Goal: Check status: Check status

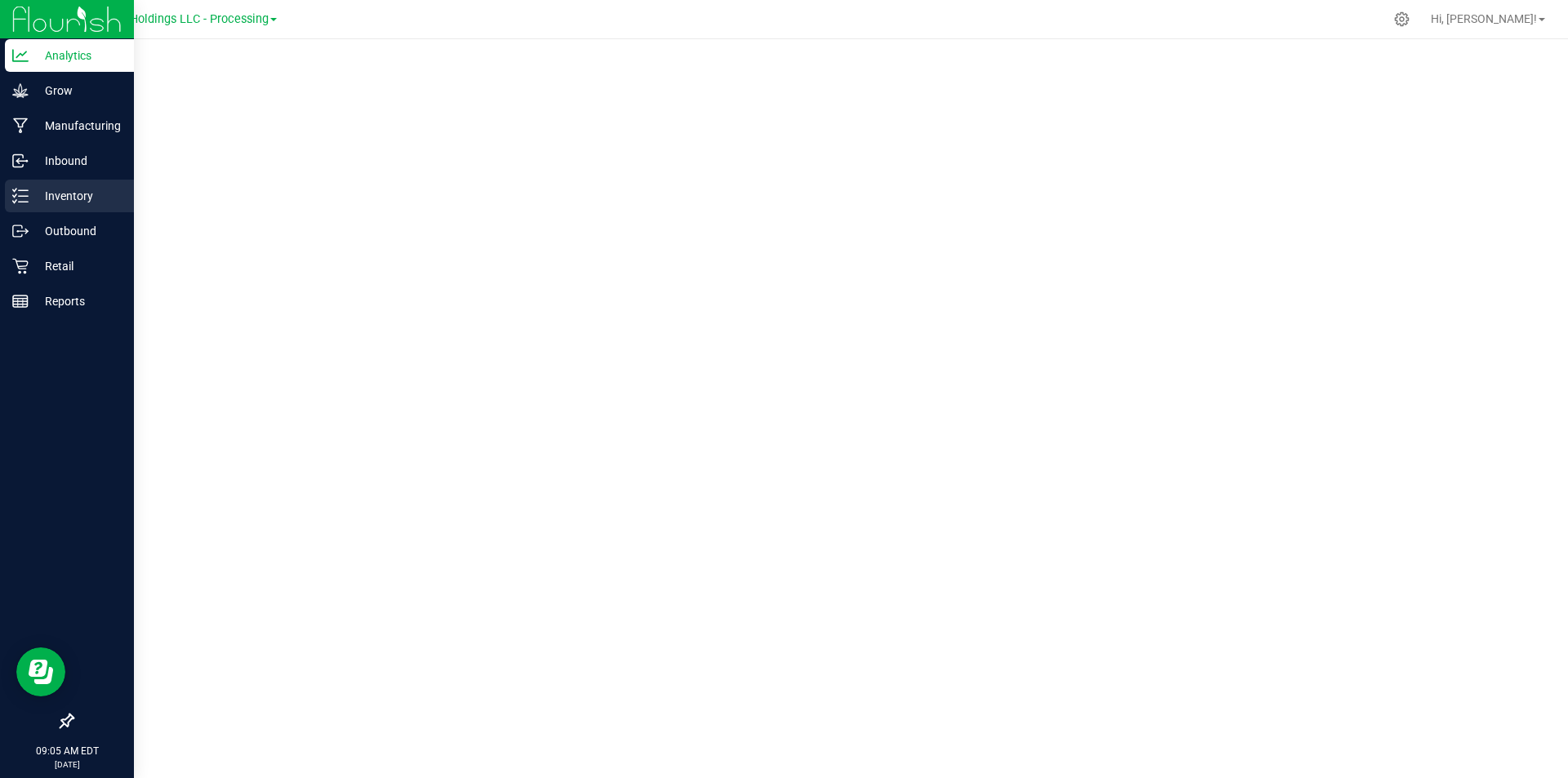
click at [28, 204] on div "Inventory" at bounding box center [69, 196] width 129 height 32
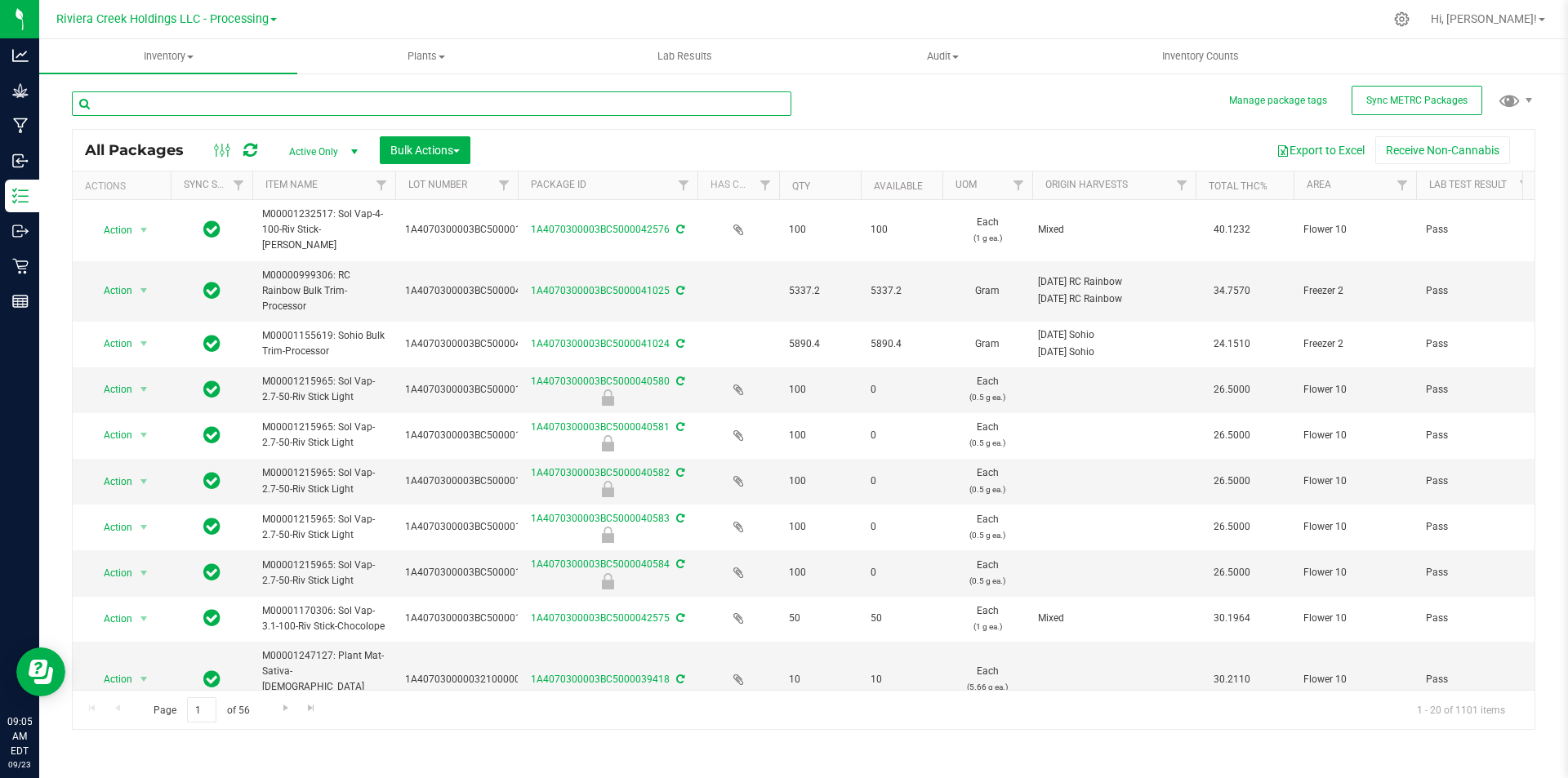
click at [187, 103] on input "text" at bounding box center [432, 103] width 720 height 25
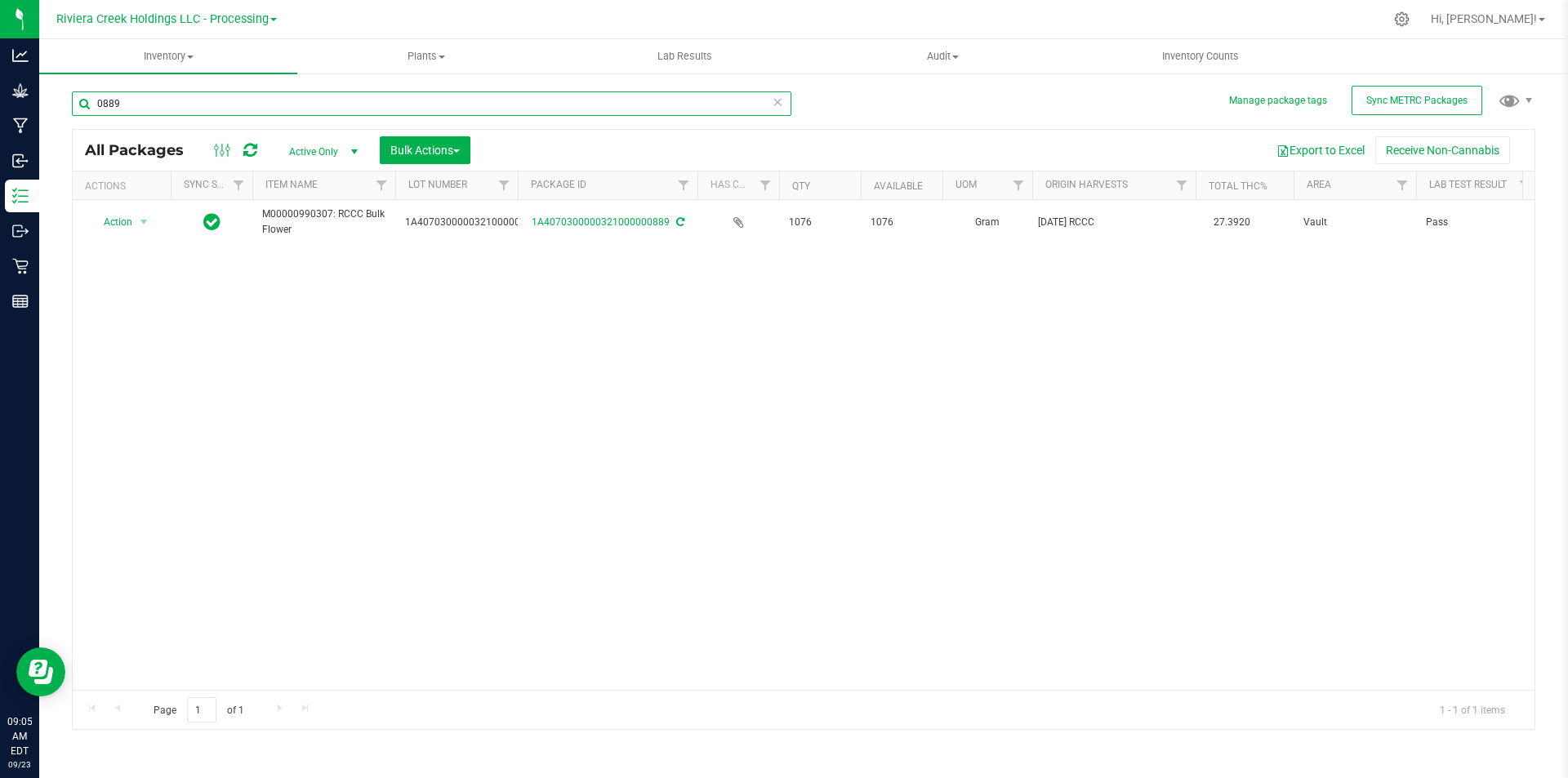
type input "0889"
